Goal: Transaction & Acquisition: Book appointment/travel/reservation

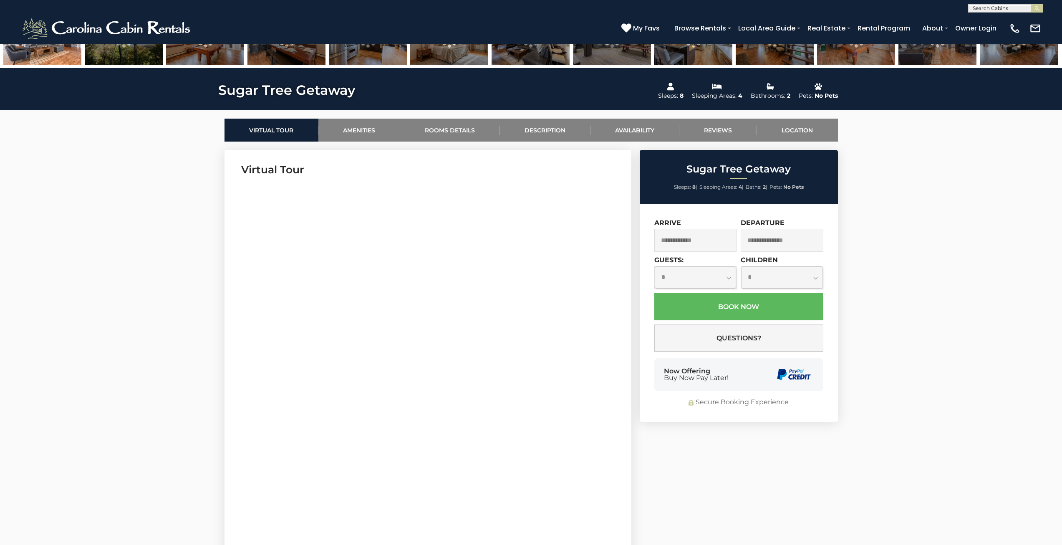
scroll to position [334, 0]
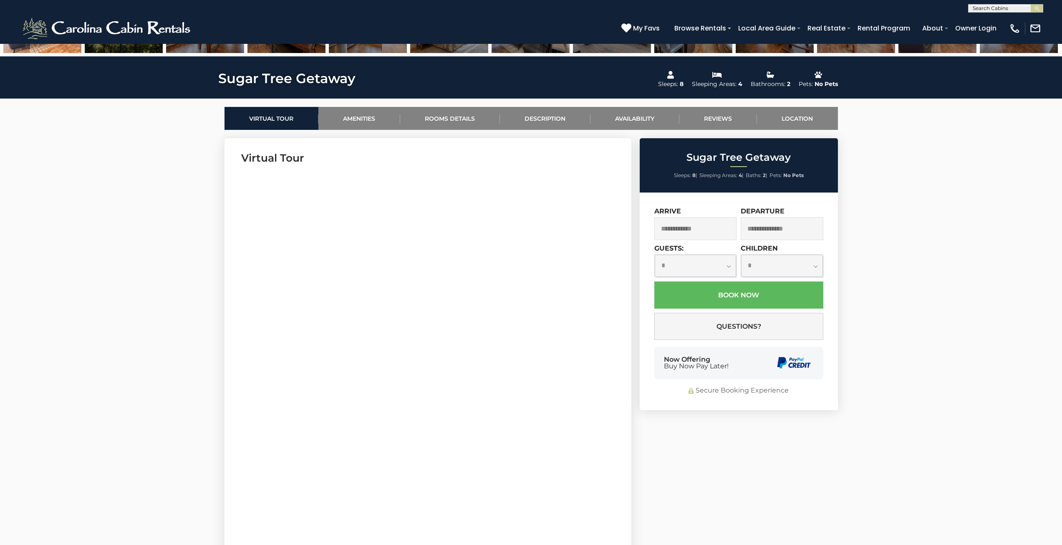
click at [684, 232] on input "text" at bounding box center [695, 228] width 83 height 23
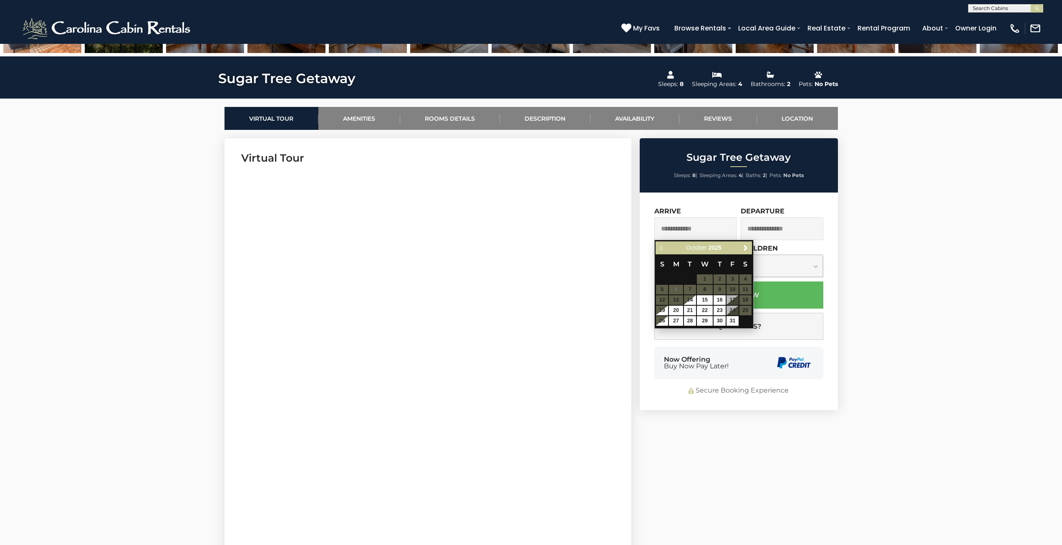
click at [748, 301] on table "S M T W T F S 1 2 3 4 5 6 7 8 9 10 11 12 13 14 15 16 17 18 19 20 21 22 23 24 25…" at bounding box center [704, 290] width 96 height 72
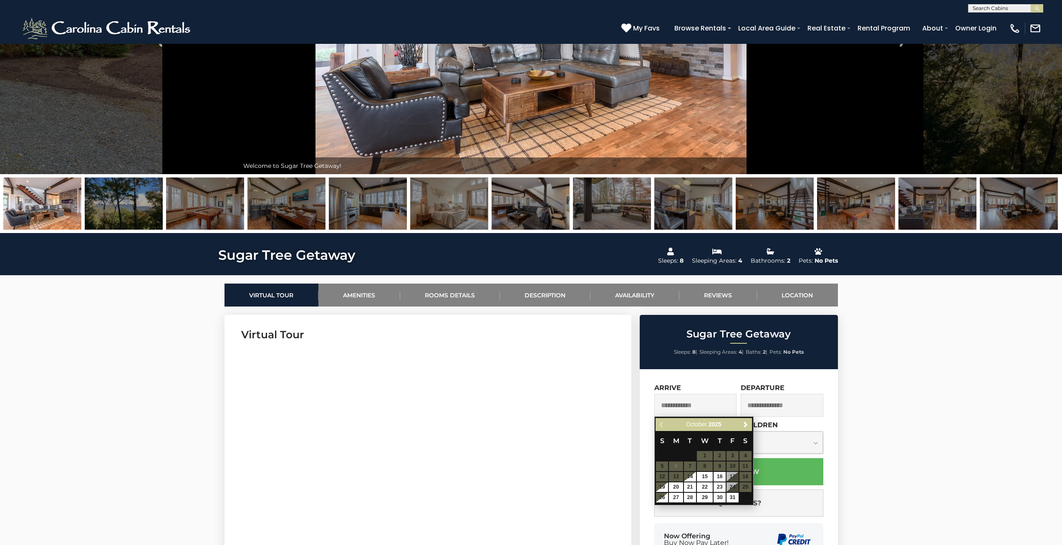
scroll to position [292, 0]
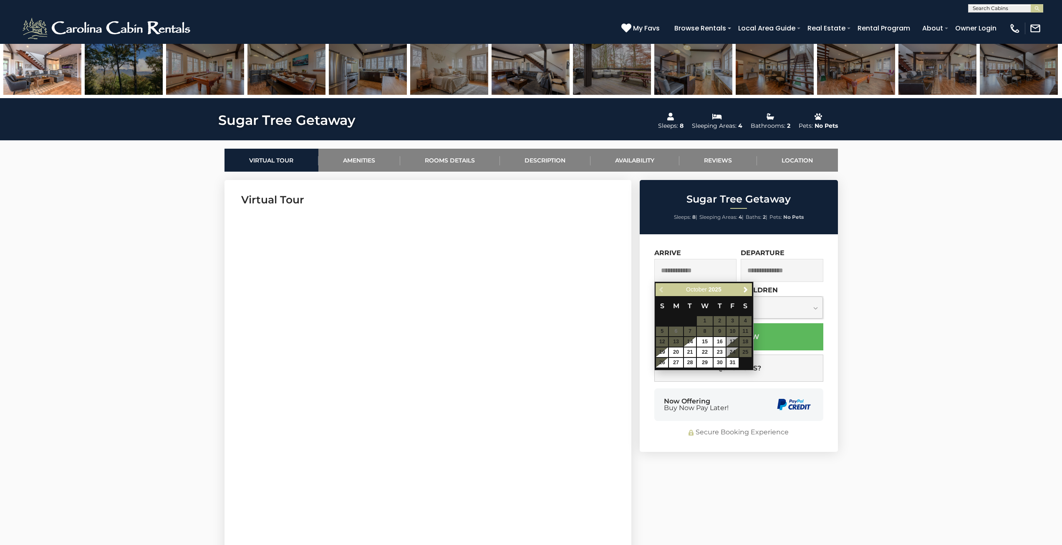
click at [747, 343] on table "S M T W T F S 1 2 3 4 5 6 7 8 9 10 11 12 13 14 15 16 17 18 19 20 21 22 23 24 25…" at bounding box center [704, 332] width 96 height 72
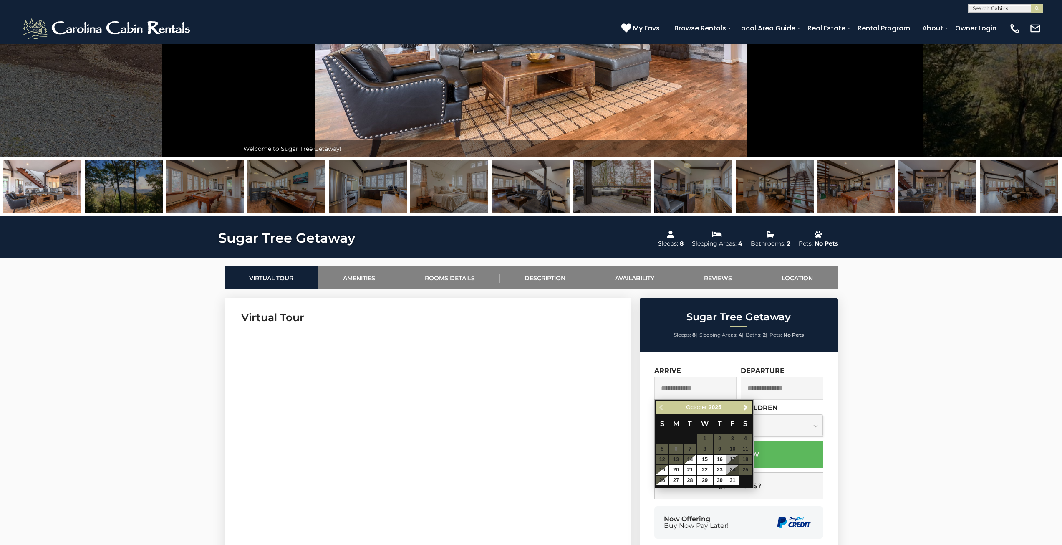
scroll to position [167, 0]
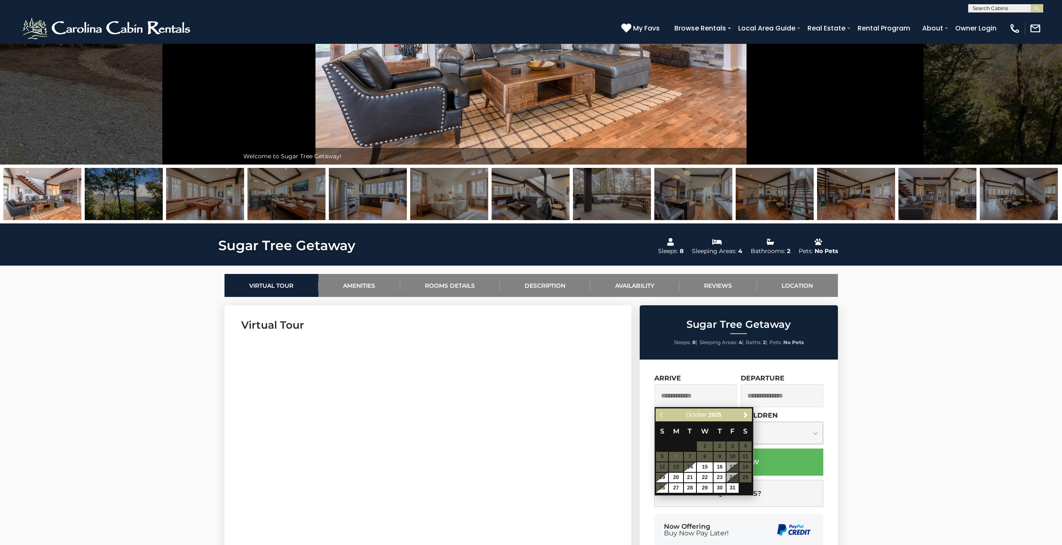
click at [147, 28] on img at bounding box center [107, 28] width 173 height 25
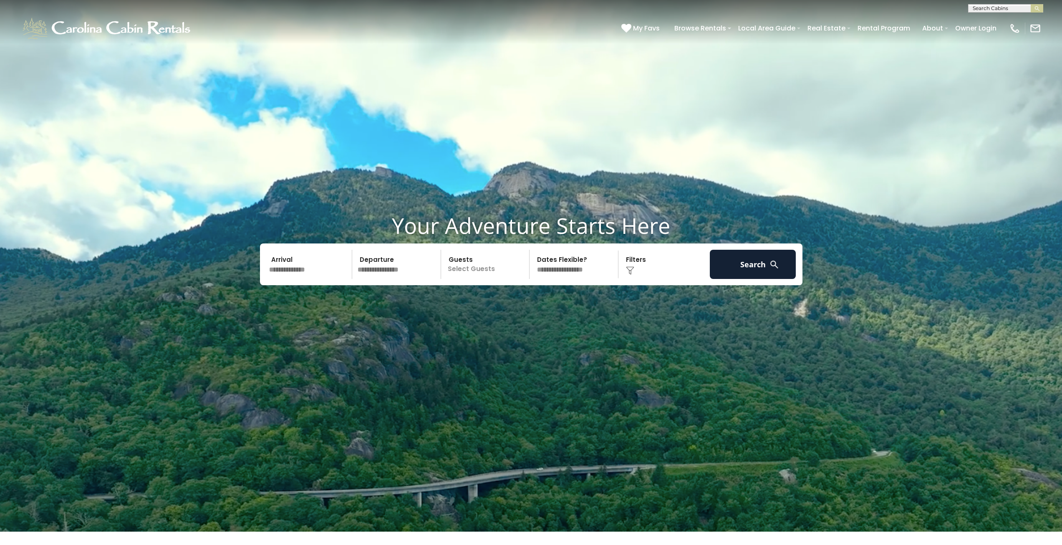
click at [380, 275] on input "text" at bounding box center [398, 264] width 86 height 29
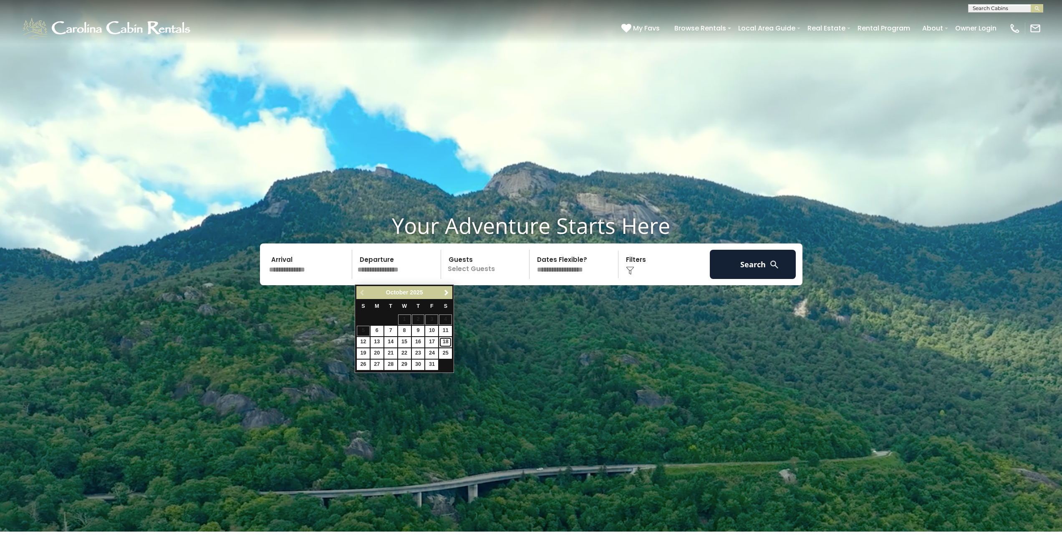
click at [445, 340] on link "18" at bounding box center [445, 342] width 13 height 10
type input "********"
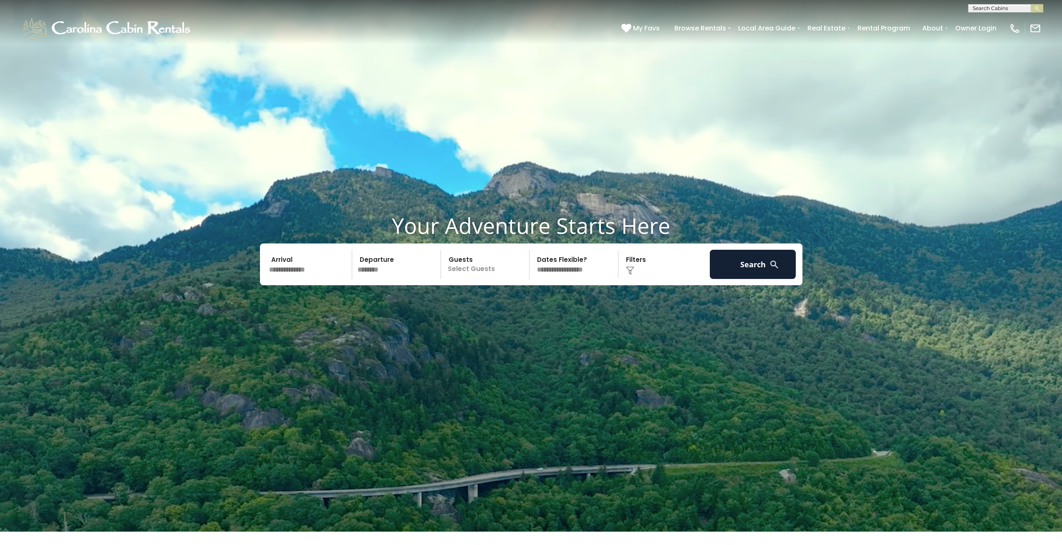
click at [477, 275] on p "Select Guests" at bounding box center [487, 264] width 86 height 29
click at [375, 278] on input "********" at bounding box center [398, 264] width 86 height 29
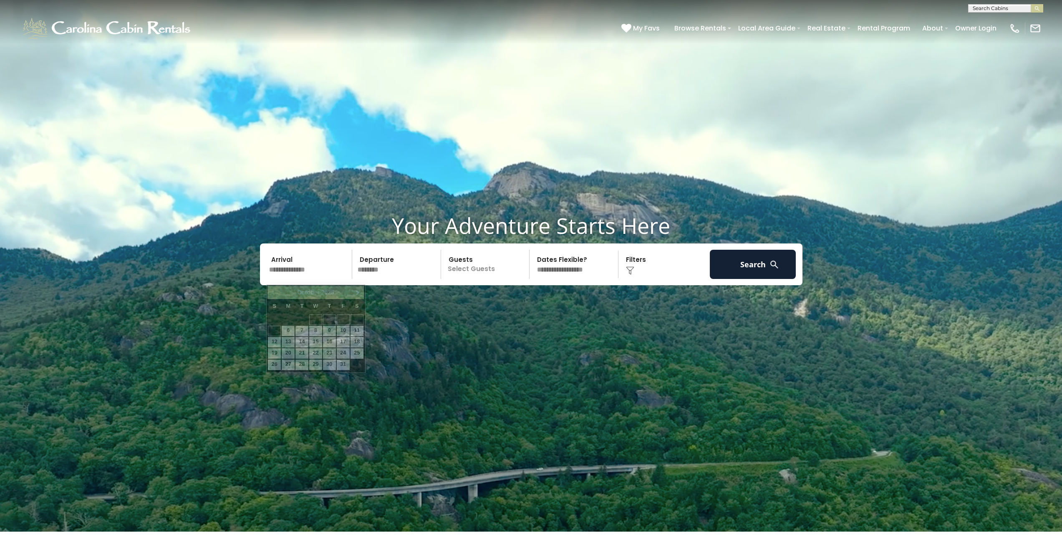
click at [324, 275] on input "text" at bounding box center [309, 264] width 86 height 29
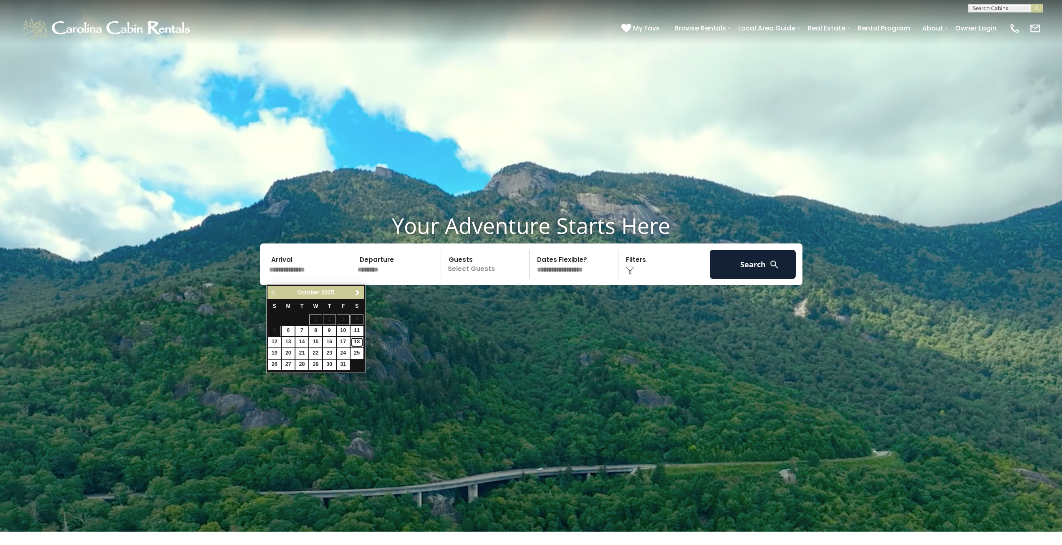
click at [355, 339] on link "18" at bounding box center [357, 342] width 13 height 10
type input "********"
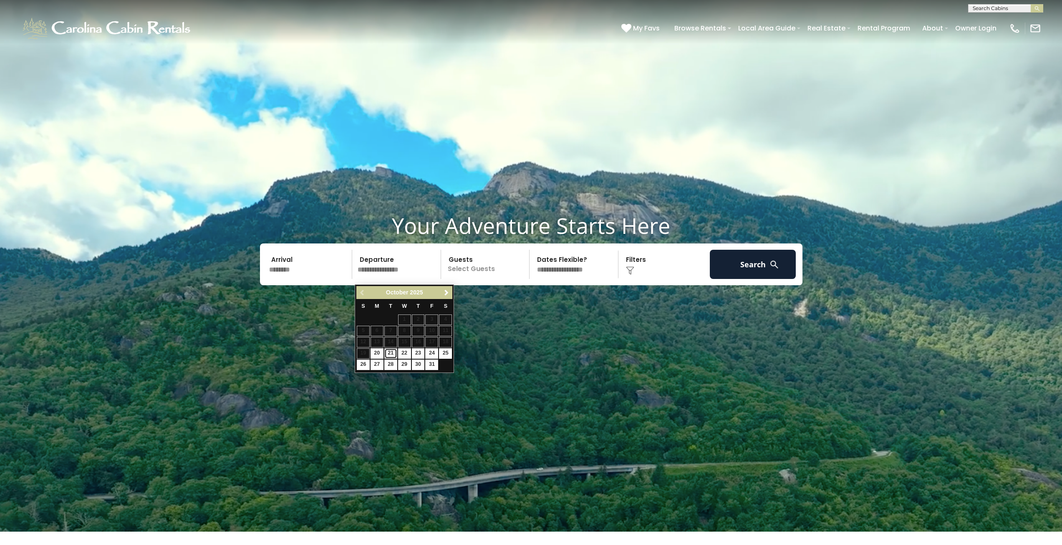
click at [386, 351] on link "21" at bounding box center [390, 353] width 13 height 10
type input "********"
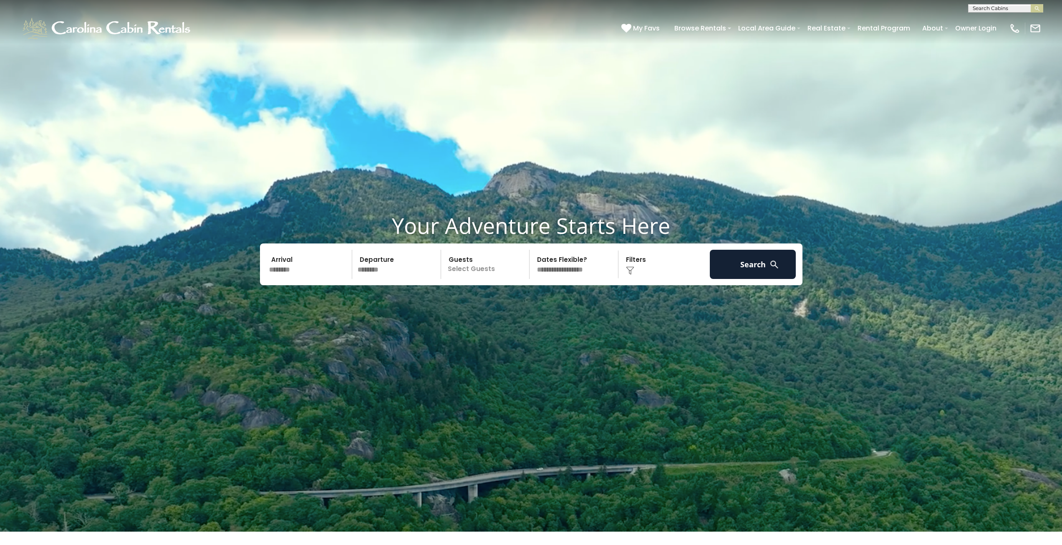
click at [475, 276] on p "Select Guests" at bounding box center [487, 264] width 86 height 29
click at [528, 303] on span "+" at bounding box center [526, 298] width 3 height 8
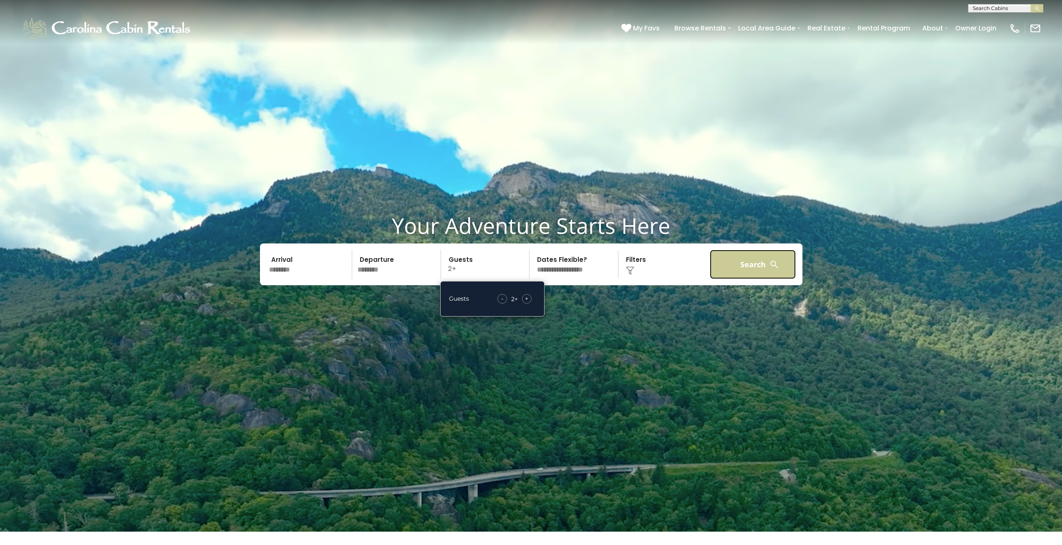
click at [717, 274] on button "Search" at bounding box center [753, 264] width 86 height 29
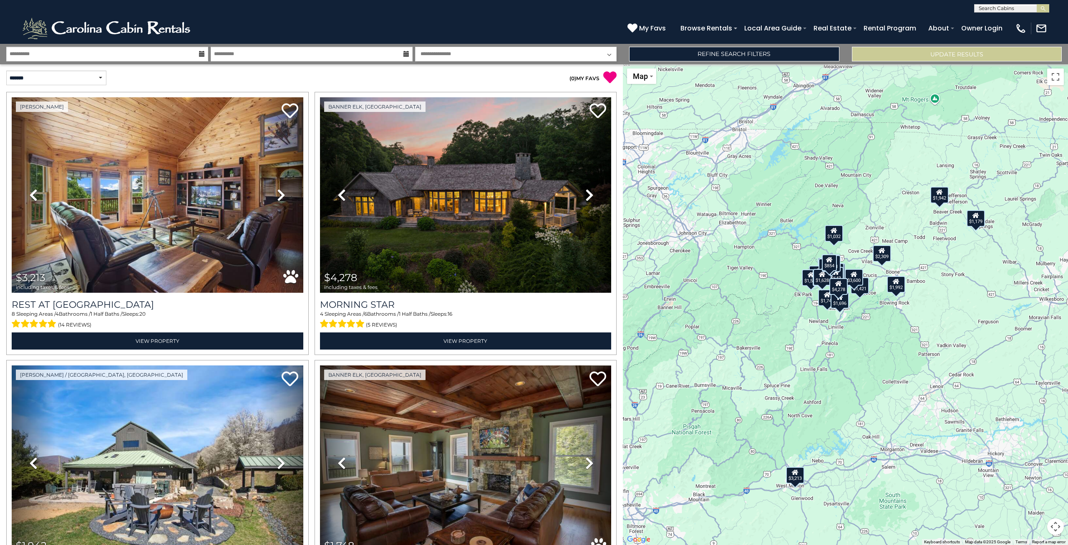
drag, startPoint x: 892, startPoint y: 368, endPoint x: 872, endPoint y: 387, distance: 27.2
click at [872, 387] on div "$3,213 $4,278 $1,942 $1,748 $1,814 $1,807 $1,265 $1,032 $1,417 $1,530 $3,750 $6…" at bounding box center [845, 304] width 445 height 480
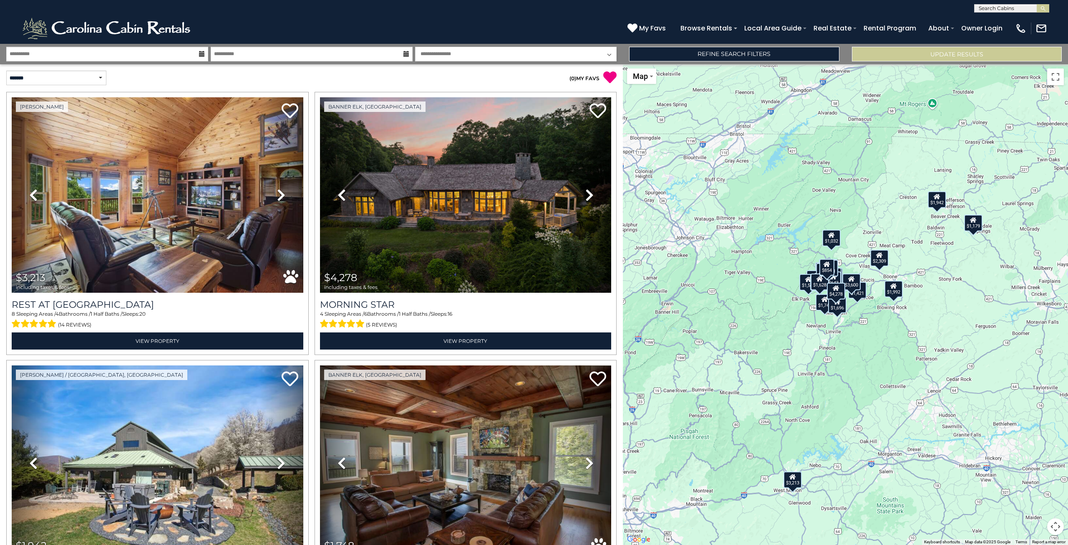
click at [894, 313] on div "$3,213 $4,278 $1,942 $1,748 $1,814 $1,807 $1,265 $1,032 $1,417 $1,530 $3,750 $6…" at bounding box center [845, 304] width 445 height 480
click at [864, 339] on div "$3,213 $4,278 $1,942 $1,748 $1,814 $1,807 $1,265 $1,032 $1,417 $1,530 $3,750 $6…" at bounding box center [845, 304] width 445 height 480
click at [849, 347] on div "$3,213 $4,278 $1,942 $1,748 $1,814 $1,807 $1,265 $1,032 $1,417 $1,530 $3,750 $6…" at bounding box center [845, 304] width 445 height 480
click at [94, 82] on select "**********" at bounding box center [56, 78] width 100 height 15
select select "*********"
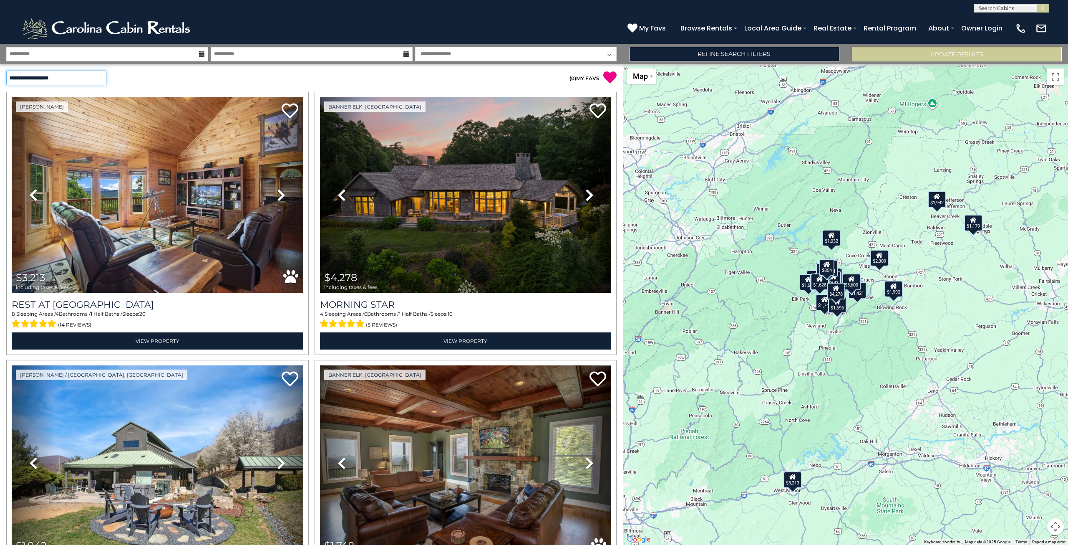
click at [6, 71] on select "**********" at bounding box center [56, 78] width 100 height 15
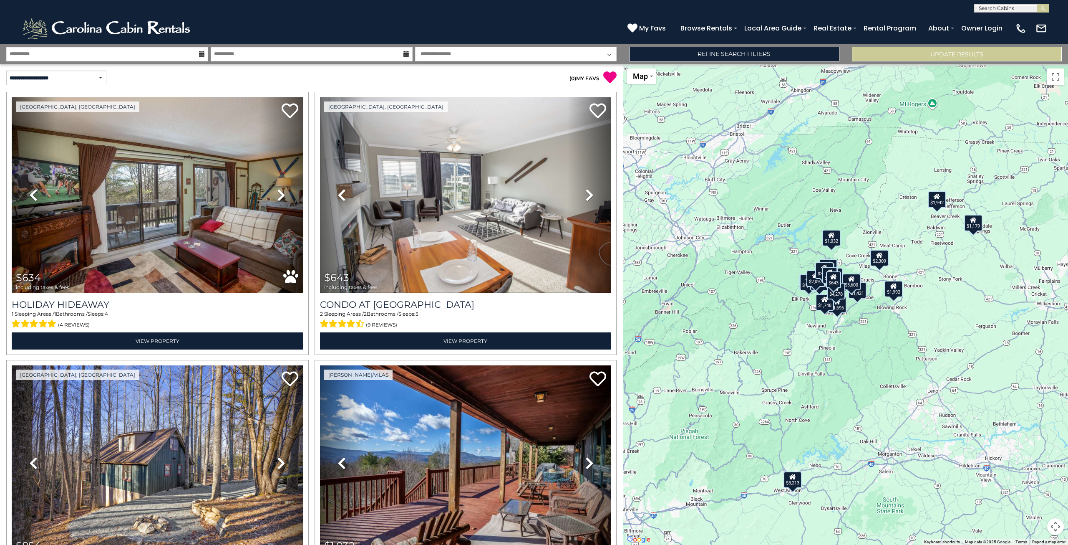
click at [917, 369] on div "$634 $643 $854 $1,032 $1,179 $1,253 $1,263 $1,265 $1,352 $1,417 $1,421 $1,522 $…" at bounding box center [845, 304] width 445 height 480
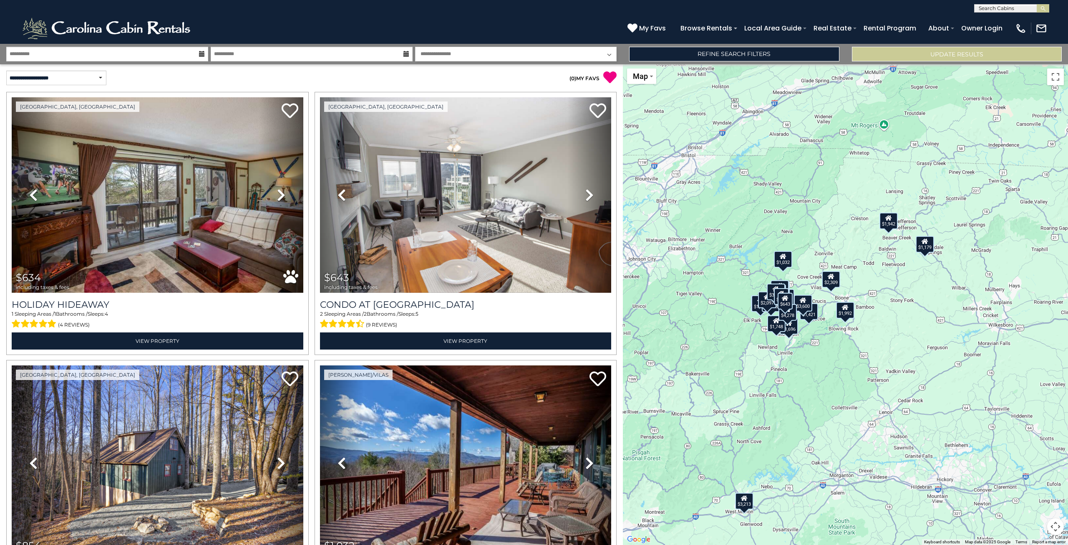
drag, startPoint x: 912, startPoint y: 401, endPoint x: 833, endPoint y: 396, distance: 79.1
click at [858, 424] on div "$634 $643 $854 $1,032 $1,179 $1,253 $1,263 $1,265 $1,352 $1,417 $1,421 $1,522 $…" at bounding box center [845, 304] width 445 height 480
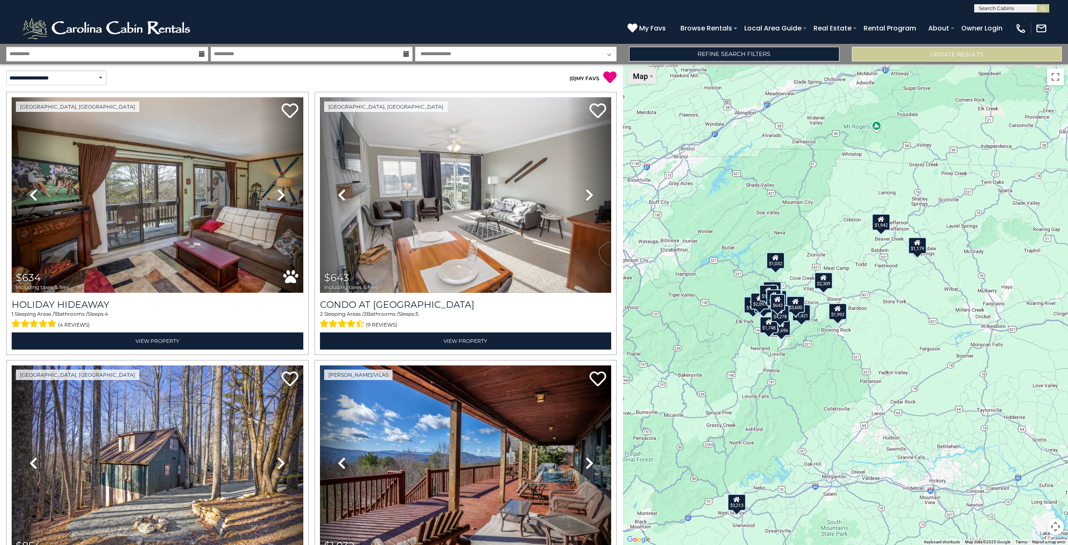
click at [654, 79] on button "Map" at bounding box center [641, 75] width 29 height 15
click at [809, 375] on div "$634 $643 $854 $1,032 $1,179 $1,253 $1,263 $1,265 $1,352 $1,417 $1,421 $1,522 $…" at bounding box center [845, 304] width 445 height 480
click at [842, 314] on div "$1,992" at bounding box center [838, 311] width 18 height 17
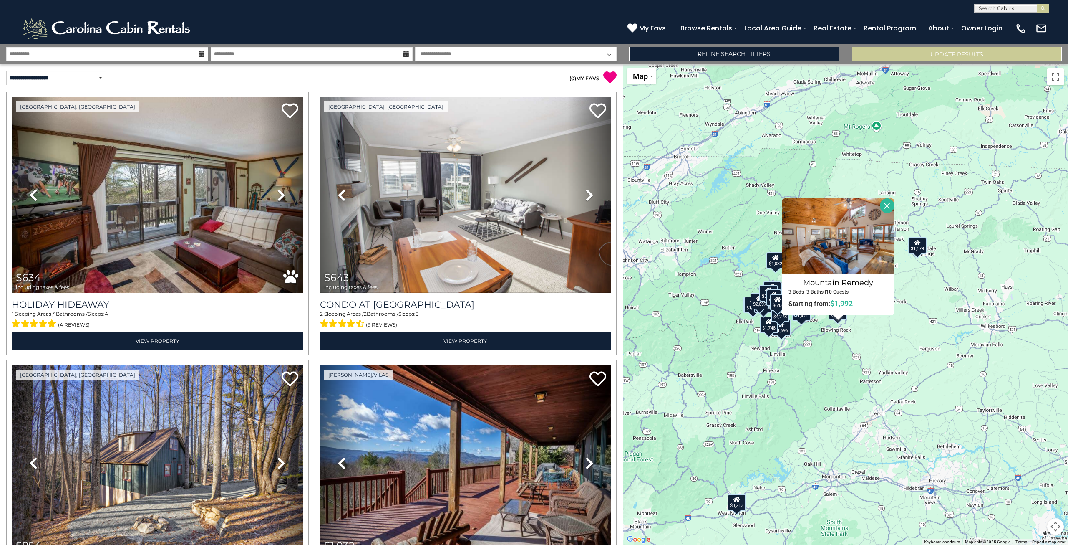
click at [840, 344] on div "$634 $643 $854 $1,032 $1,179 $1,253 $1,263 $1,265 $1,352 $1,417 $1,421 $1,522 $…" at bounding box center [845, 304] width 445 height 480
click at [915, 242] on icon at bounding box center [917, 242] width 7 height 6
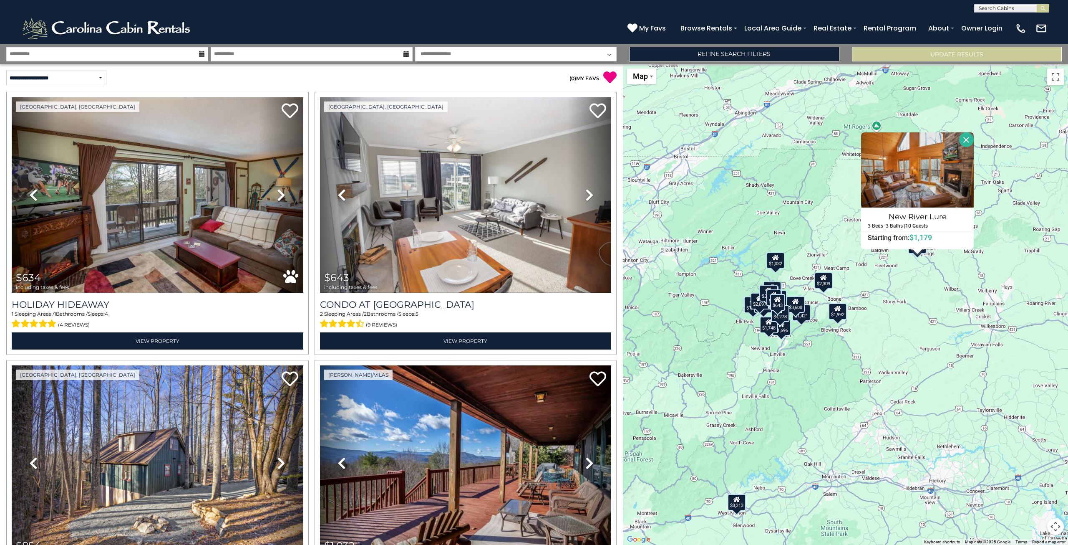
click at [899, 289] on div "$634 $643 $854 $1,032 $1,179 $1,253 $1,263 $1,265 $1,352 $1,417 $1,421 $1,522 $…" at bounding box center [845, 304] width 445 height 480
click at [817, 283] on div "$2,309" at bounding box center [824, 280] width 18 height 17
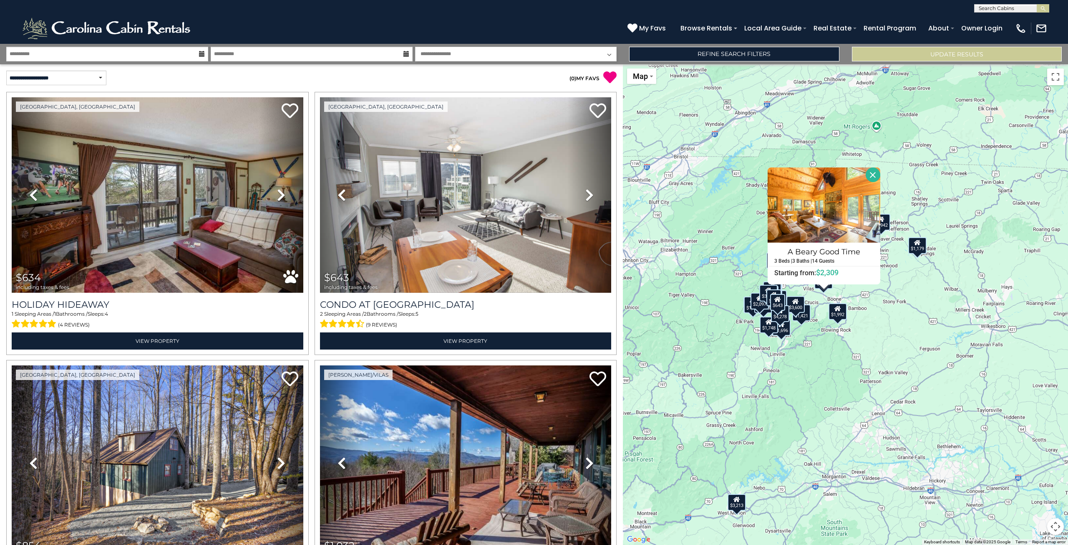
click at [873, 174] on button "Close" at bounding box center [873, 174] width 15 height 15
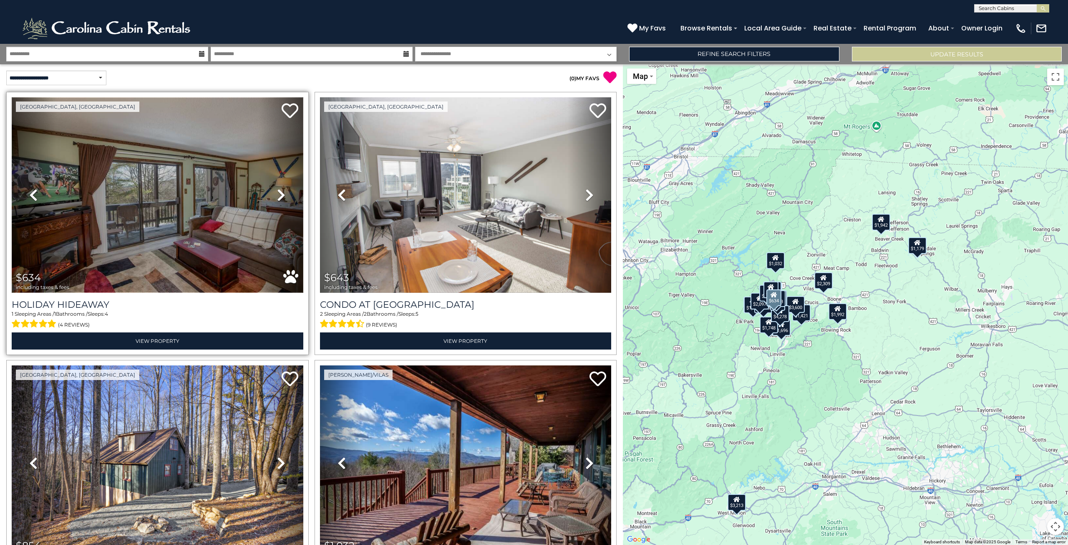
click at [194, 214] on img at bounding box center [158, 194] width 292 height 195
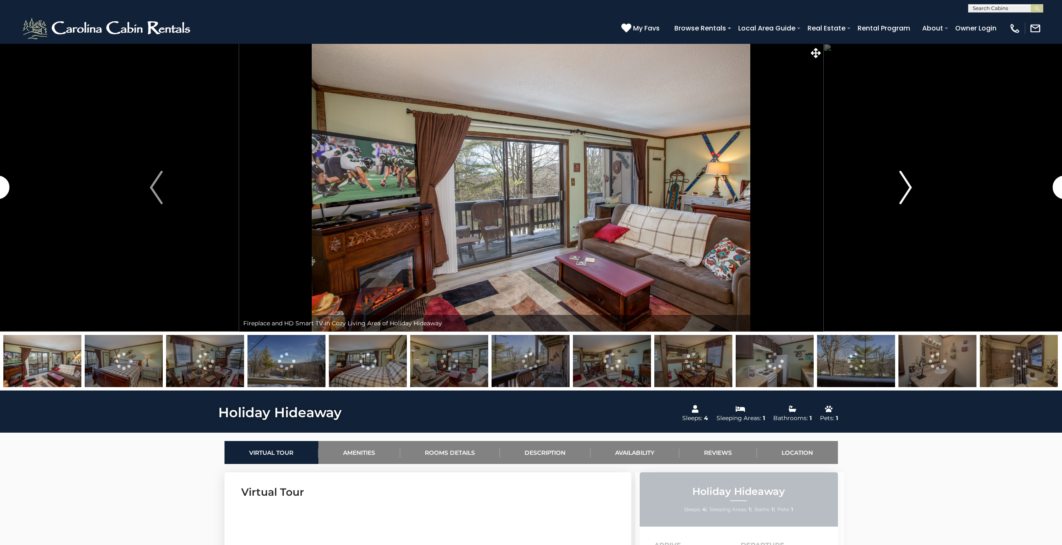
click at [902, 184] on img "Next" at bounding box center [905, 187] width 13 height 33
